Goal: Task Accomplishment & Management: Manage account settings

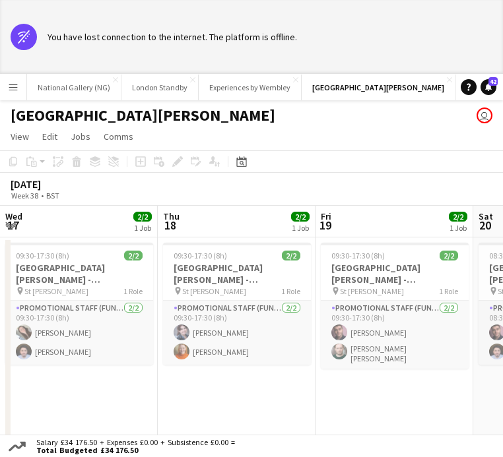
scroll to position [0, 402]
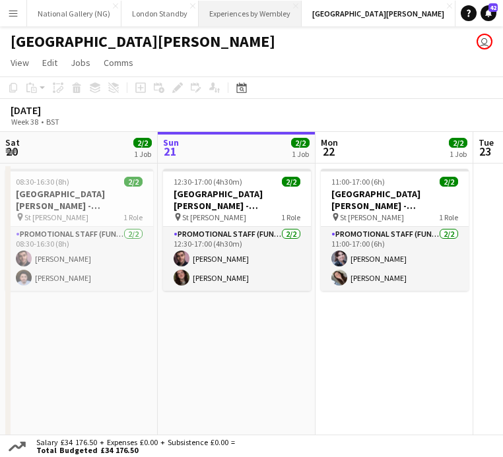
click at [243, 11] on button "Experiences by Wembley Close" at bounding box center [250, 14] width 103 height 26
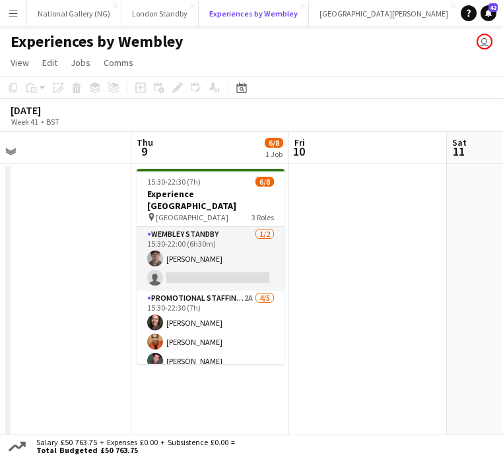
scroll to position [0, 320]
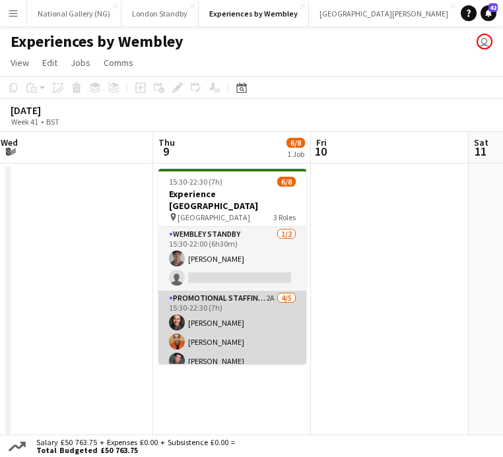
click at [255, 311] on app-card-role "Promotional Staffing (Brand Ambassadors) 2A [DATE] 15:30-22:30 (7h) [PERSON_NAM…" at bounding box center [232, 351] width 148 height 121
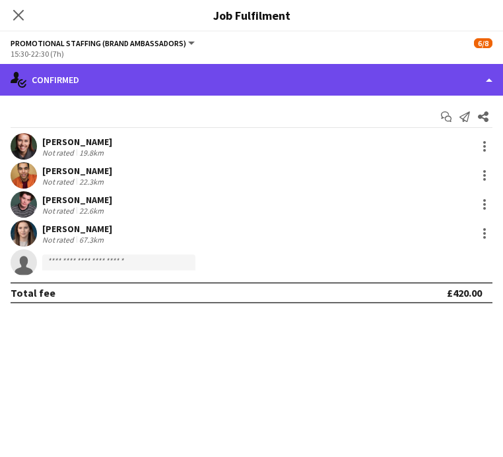
click at [272, 76] on div "single-neutral-actions-check-2 Confirmed" at bounding box center [251, 80] width 503 height 32
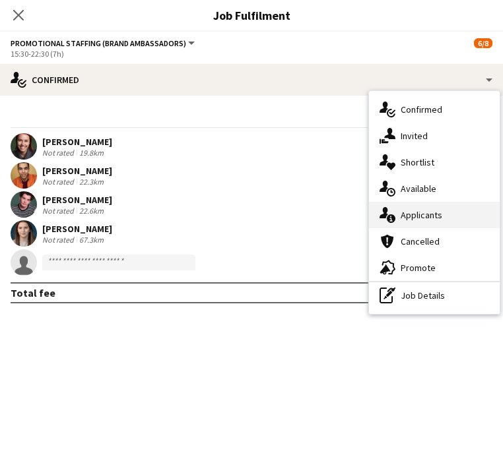
click at [415, 210] on span "Applicants" at bounding box center [421, 215] width 42 height 12
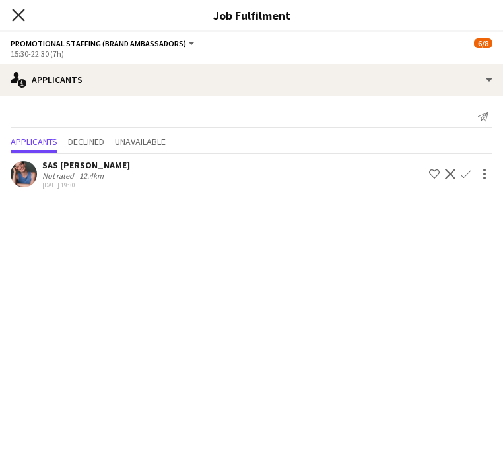
click at [18, 11] on icon "Close pop-in" at bounding box center [18, 15] width 13 height 13
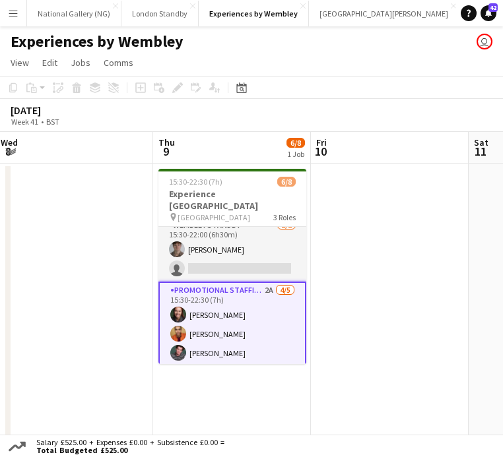
scroll to position [0, 0]
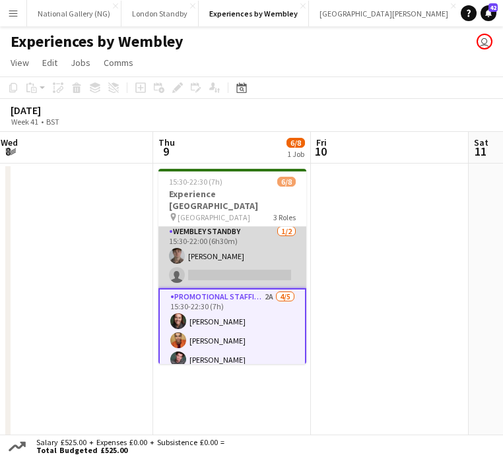
click at [218, 247] on app-card-role "Wembley Standby [DATE] 15:30-22:00 (6h30m) [PERSON_NAME] single-neutral-actions" at bounding box center [232, 256] width 148 height 64
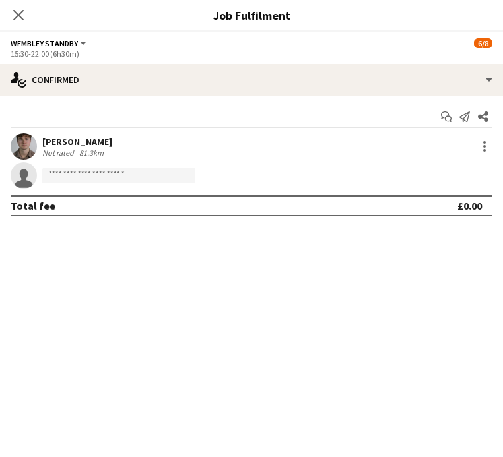
scroll to position [4, 0]
click at [481, 148] on div at bounding box center [484, 146] width 16 height 16
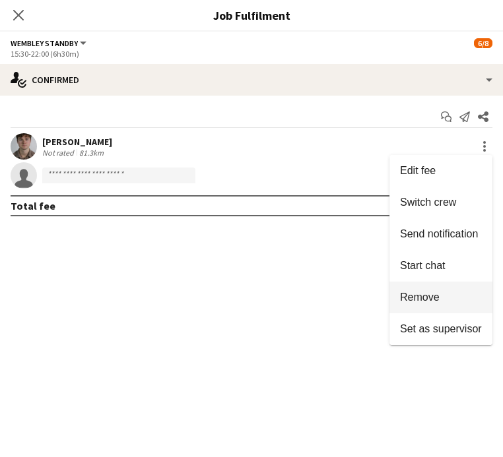
click at [439, 297] on span "Remove" at bounding box center [420, 296] width 40 height 11
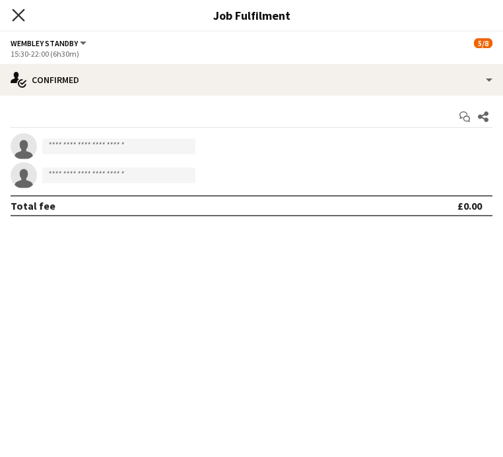
click at [16, 17] on icon at bounding box center [18, 15] width 13 height 13
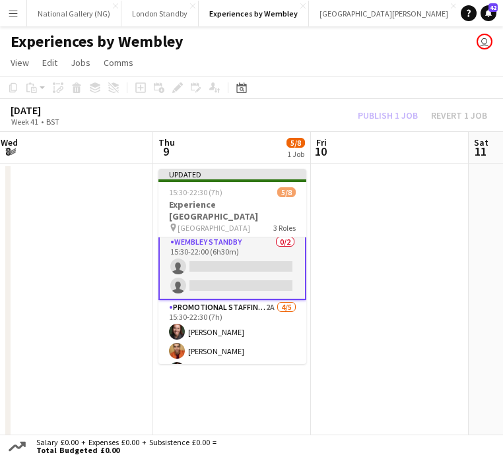
click at [369, 113] on div "Publish 1 job Revert 1 job" at bounding box center [422, 115] width 161 height 15
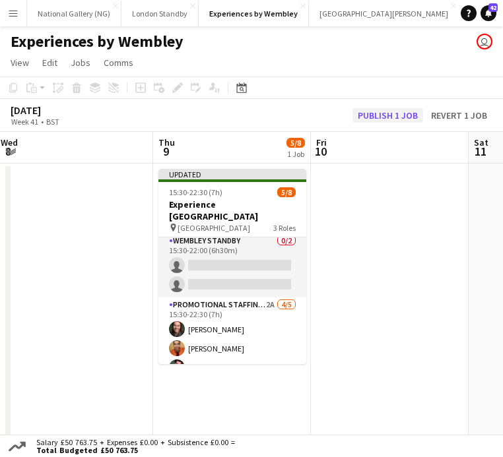
scroll to position [3, 0]
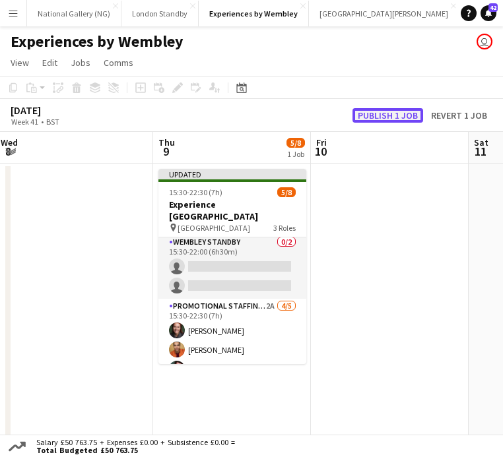
click at [369, 113] on button "Publish 1 job" at bounding box center [387, 115] width 71 height 15
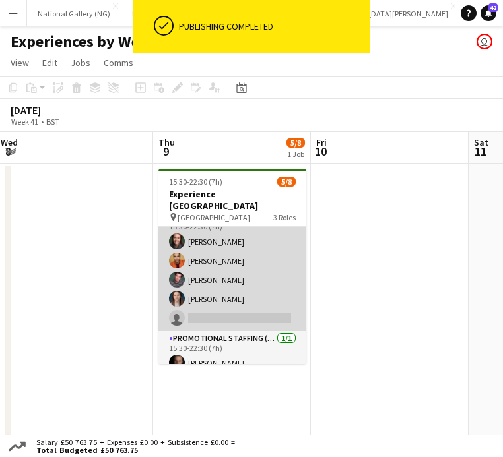
click at [225, 296] on app-card-role "Promotional Staffing (Brand Ambassadors) 2A [DATE] 15:30-22:30 (7h) [PERSON_NAM…" at bounding box center [232, 270] width 148 height 121
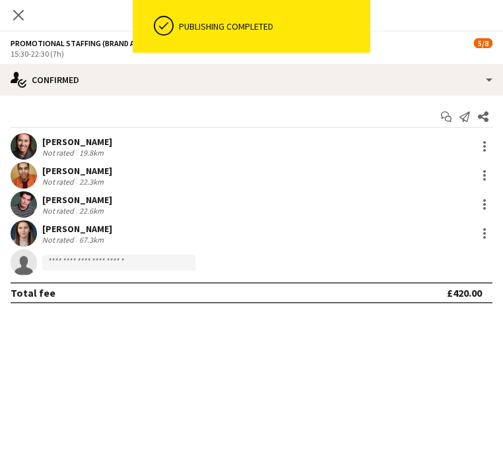
scroll to position [82, 0]
click at [144, 268] on input at bounding box center [118, 263] width 153 height 16
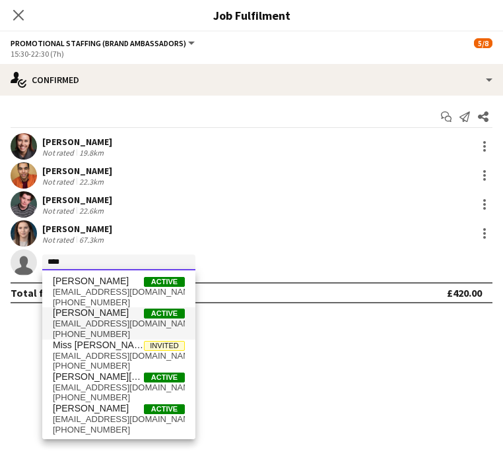
type input "****"
click at [99, 324] on span "[EMAIL_ADDRESS][DOMAIN_NAME]" at bounding box center [119, 324] width 132 height 11
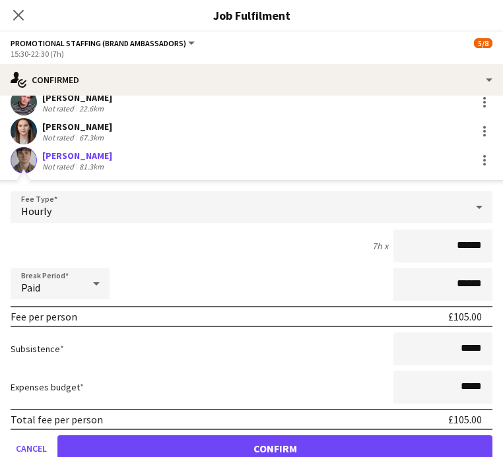
scroll to position [150, 0]
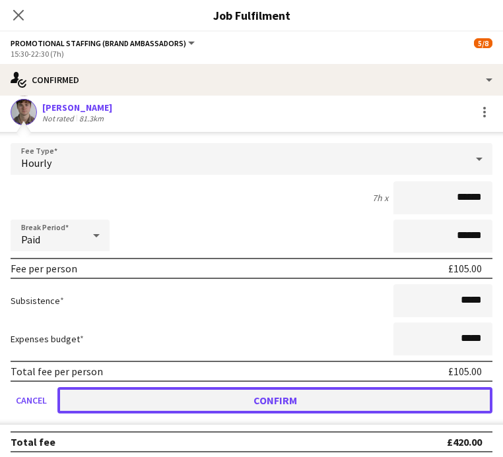
click at [286, 402] on button "Confirm" at bounding box center [274, 400] width 435 height 26
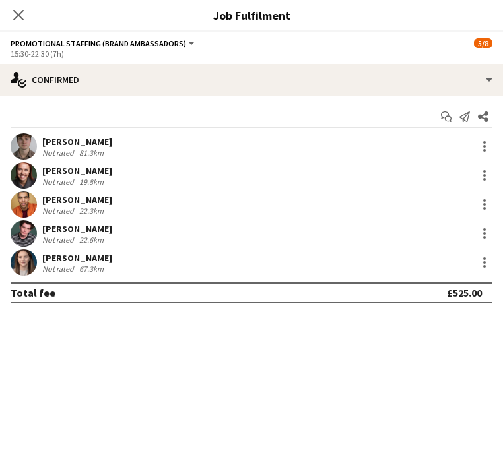
scroll to position [0, 0]
click at [16, 18] on icon at bounding box center [18, 15] width 13 height 13
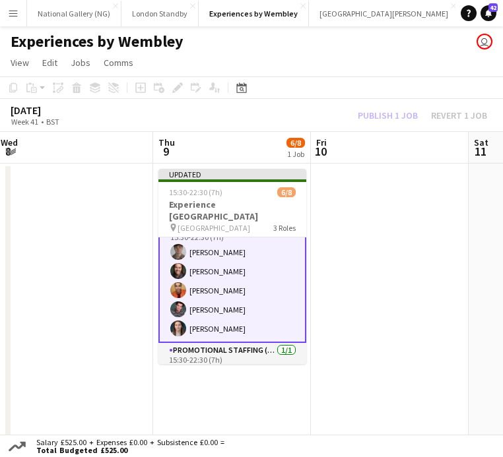
click at [386, 123] on div "[DATE] Week 41 • BST Publish 1 job Revert 1 job" at bounding box center [251, 115] width 503 height 33
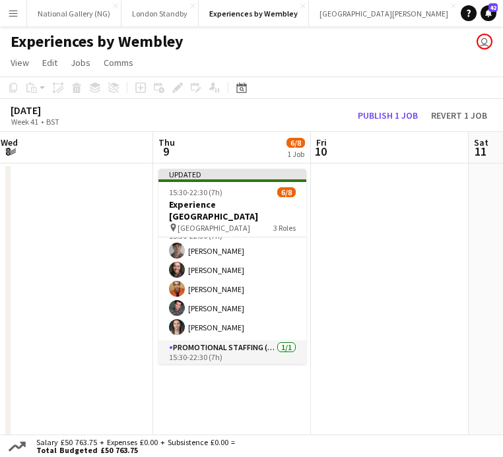
scroll to position [81, 0]
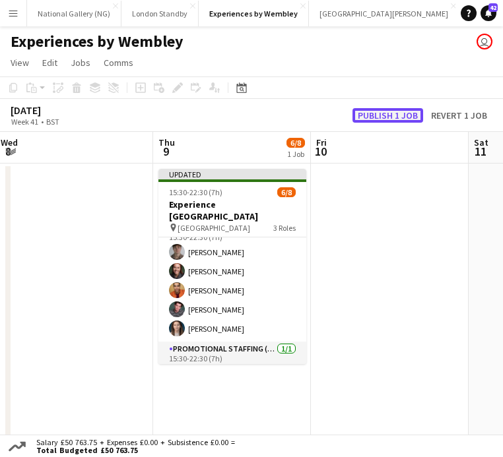
click at [388, 110] on button "Publish 1 job" at bounding box center [387, 115] width 71 height 15
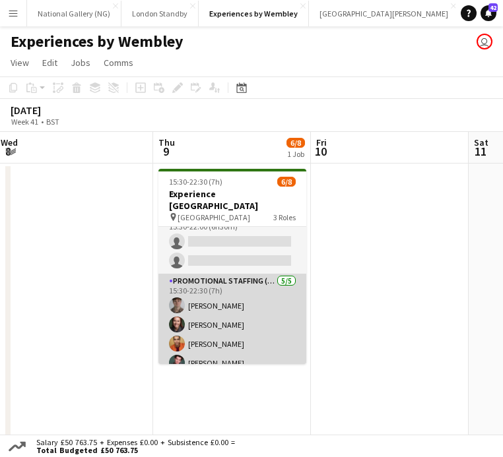
scroll to position [16, 0]
